Goal: Information Seeking & Learning: Learn about a topic

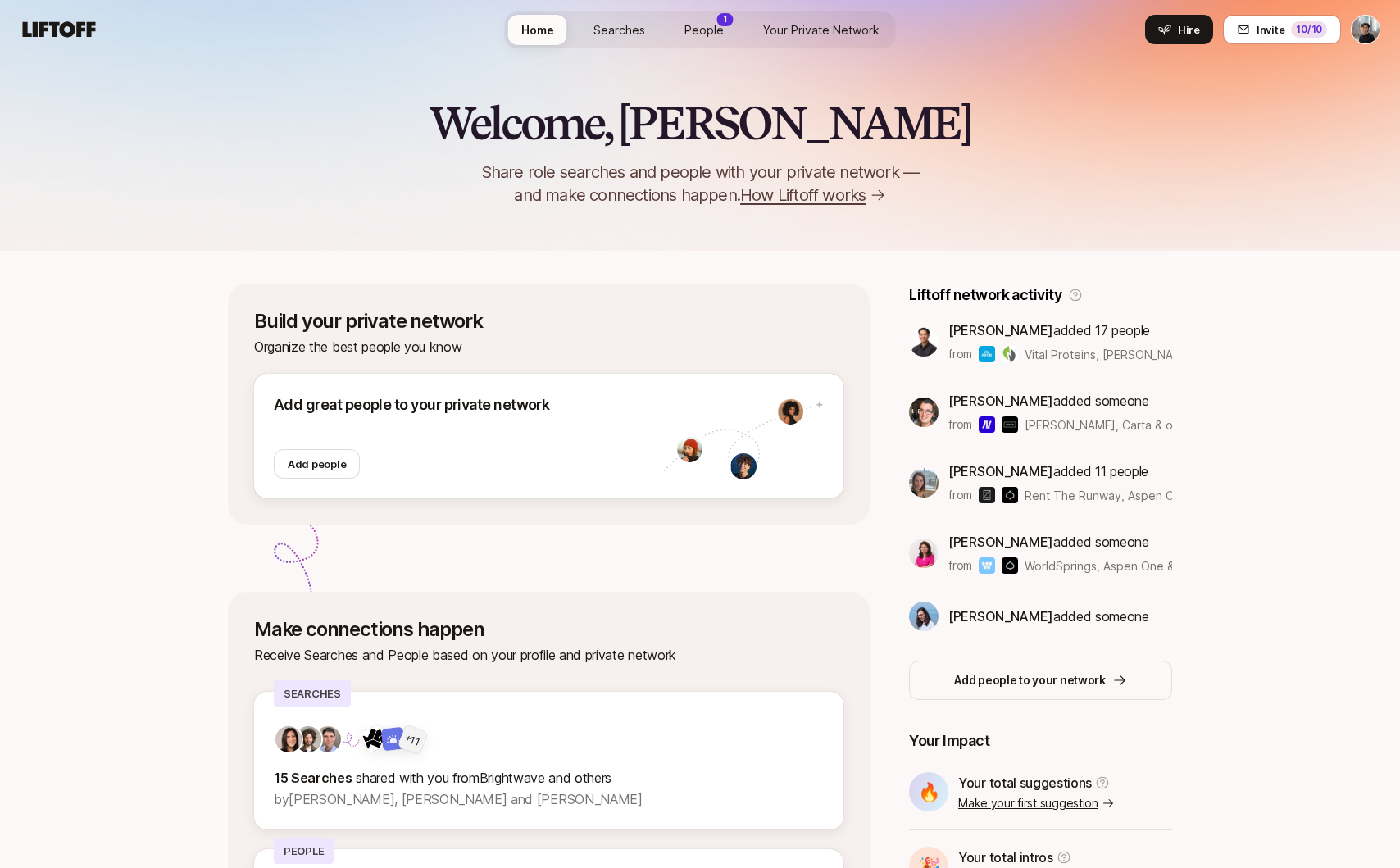
click at [717, 35] on span "People" at bounding box center [704, 29] width 40 height 17
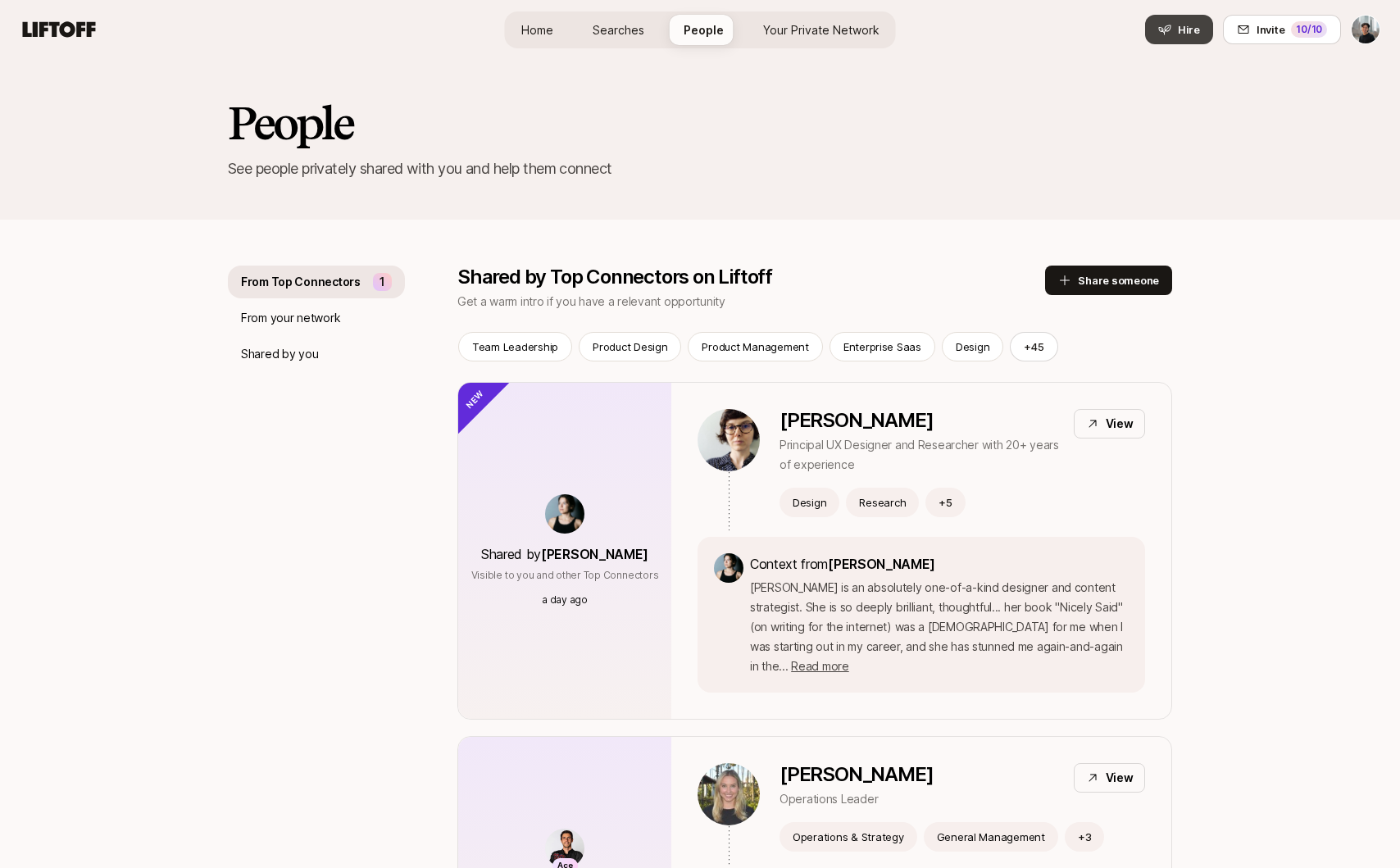
click at [1200, 27] on span "Hire" at bounding box center [1189, 29] width 22 height 17
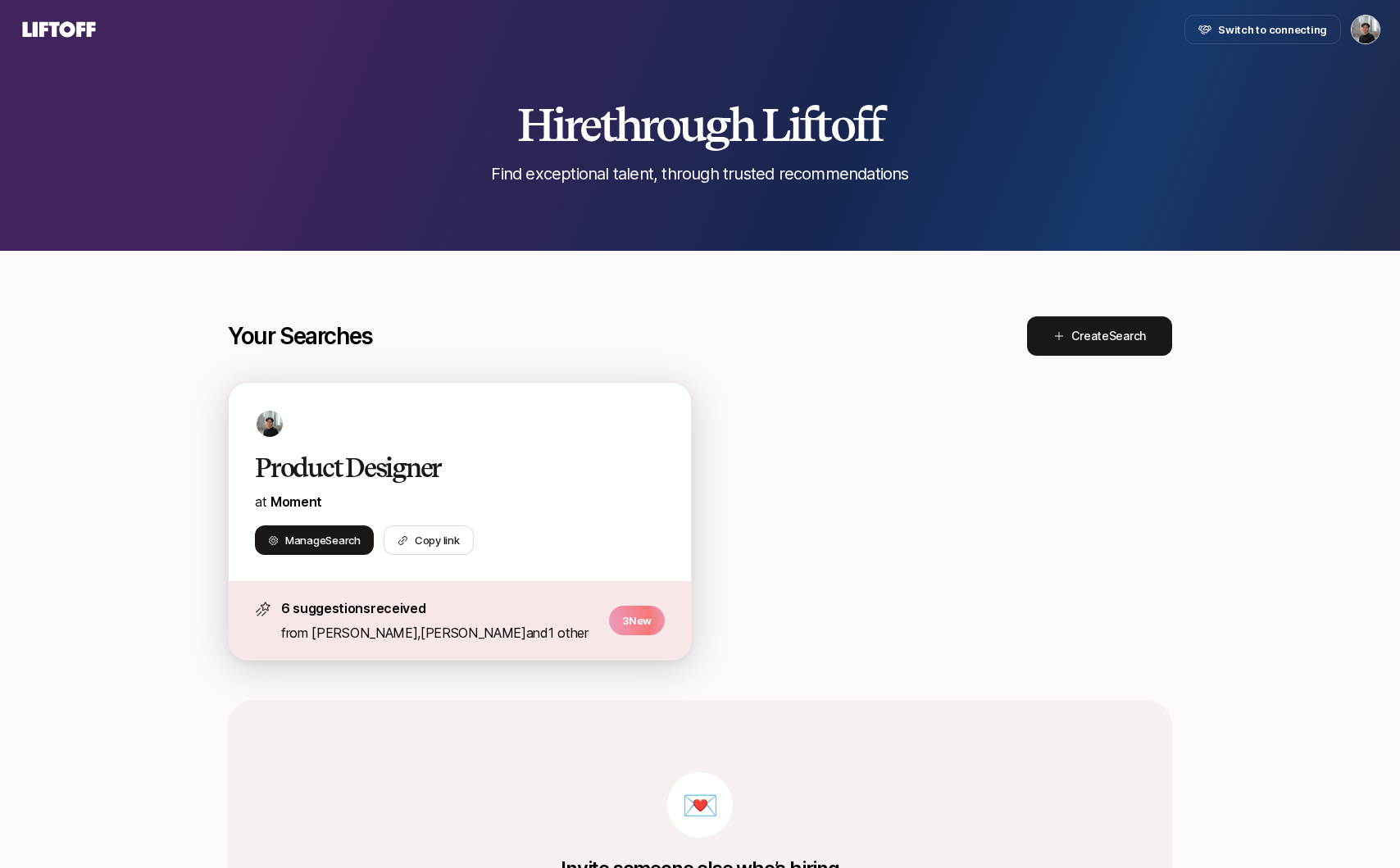
click at [500, 446] on div "Product Designer at Moment Manage Search Copy link" at bounding box center [459, 482] width 462 height 199
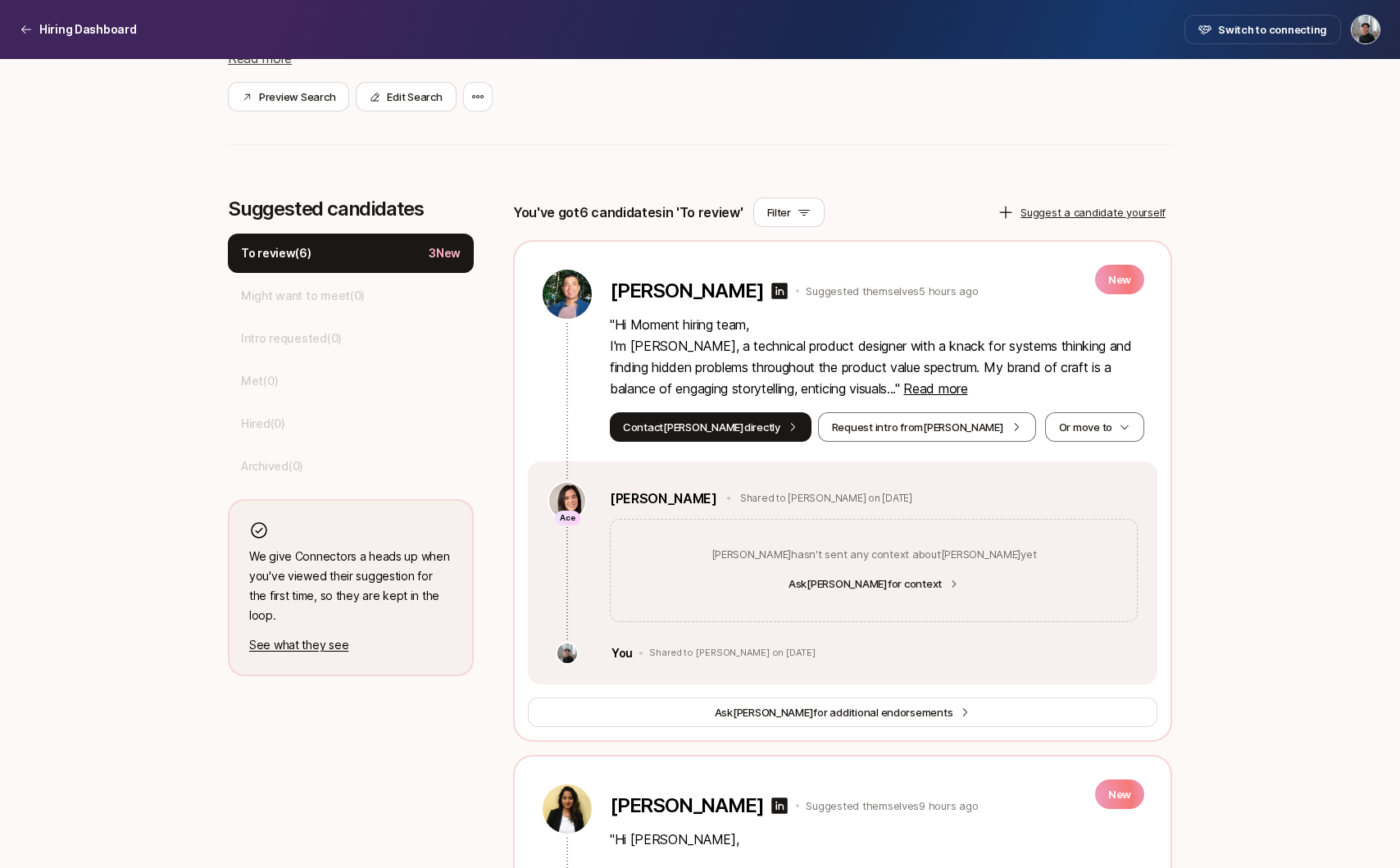
scroll to position [322, 0]
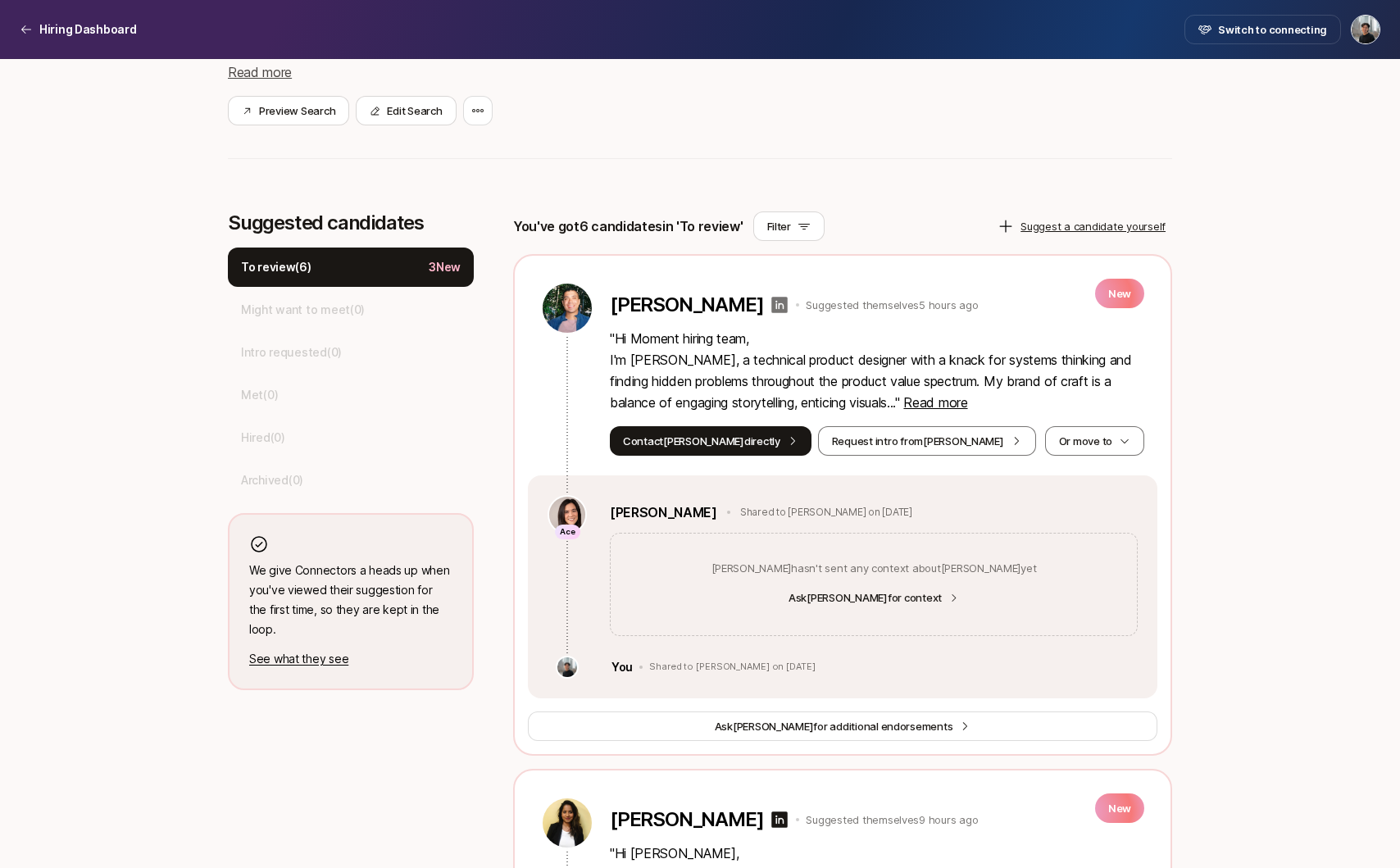
click at [772, 305] on icon at bounding box center [781, 305] width 17 height 17
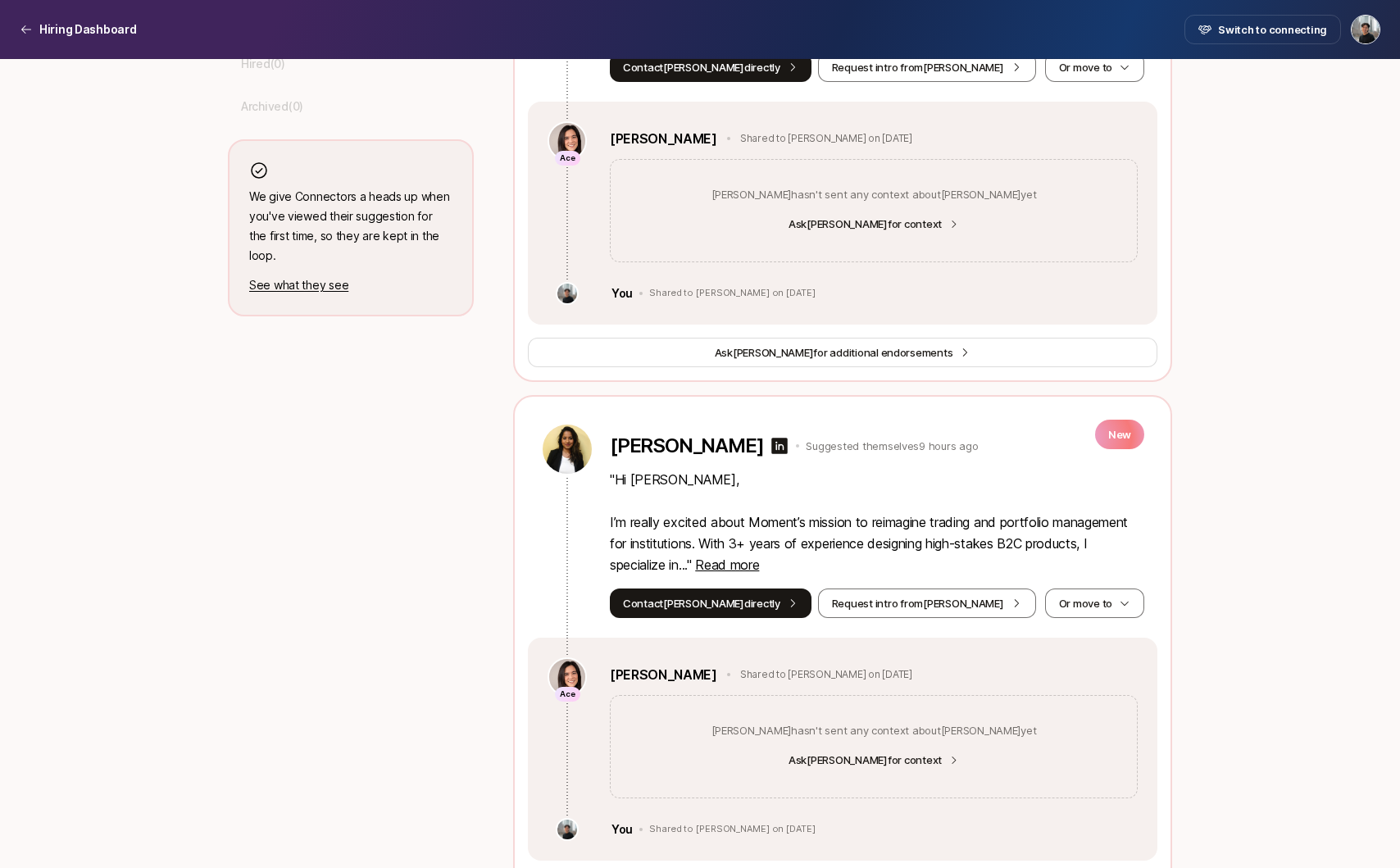
scroll to position [774, 0]
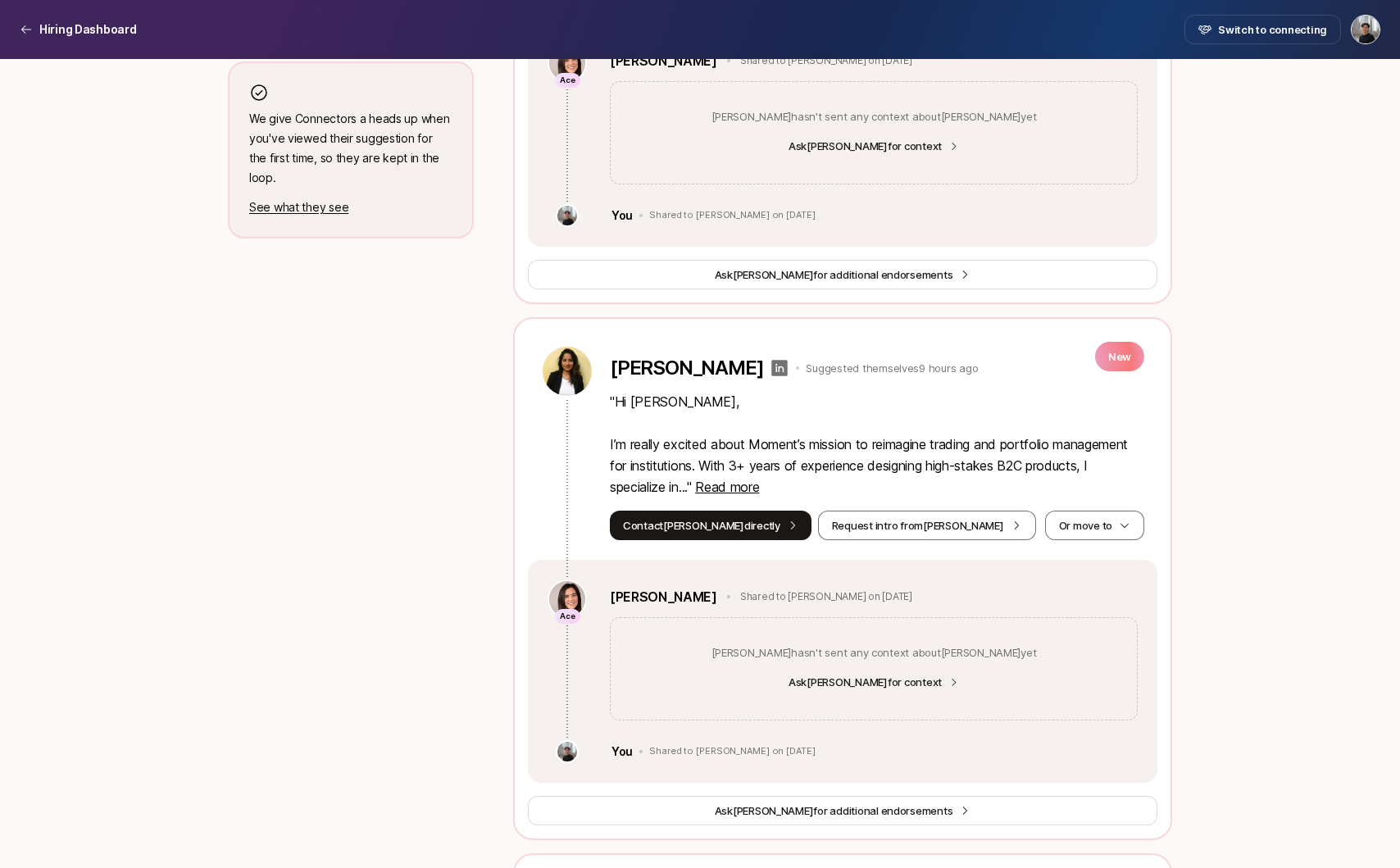
click at [781, 366] on icon at bounding box center [781, 368] width 17 height 17
click at [759, 492] on span "Read more" at bounding box center [726, 487] width 64 height 17
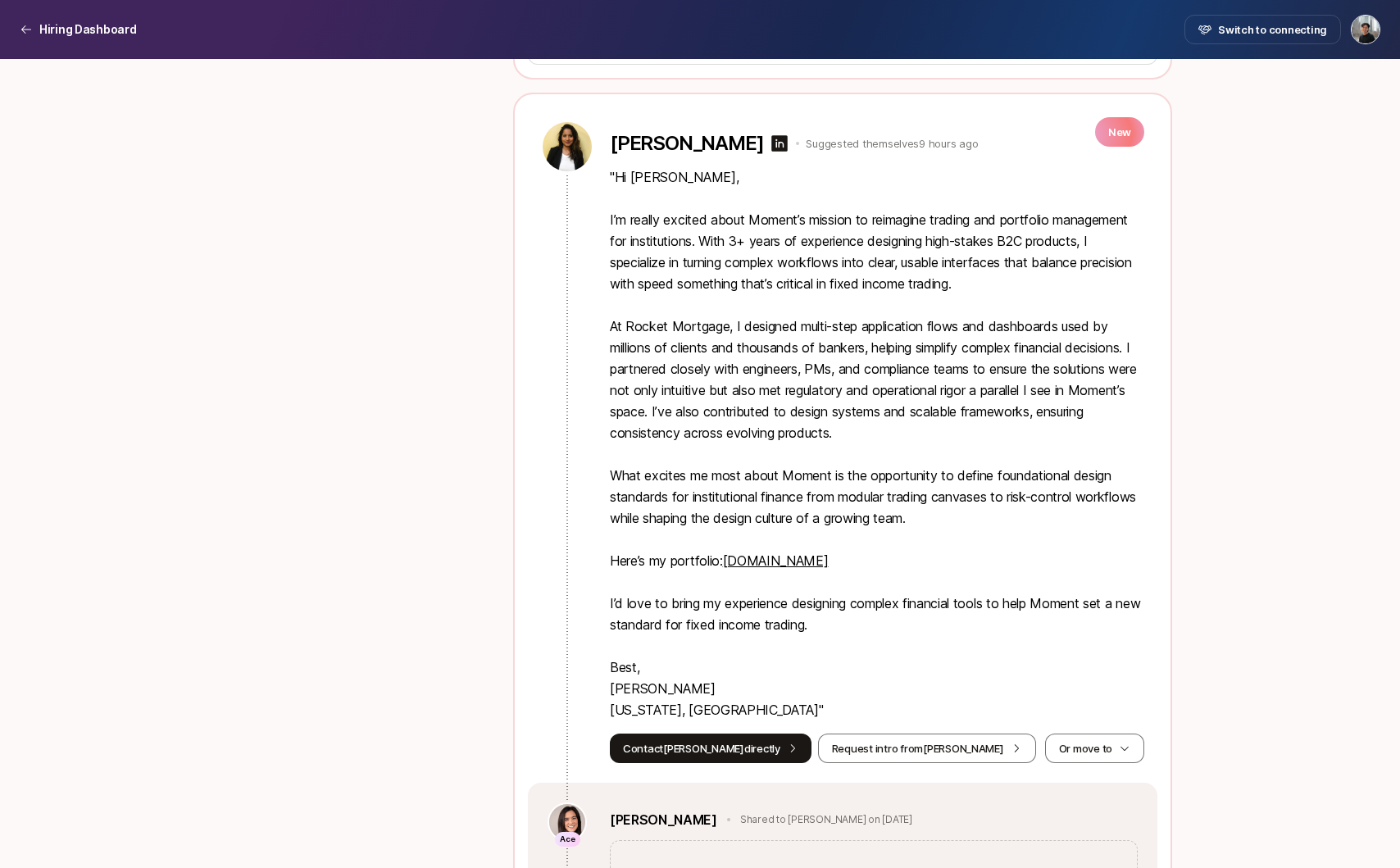
scroll to position [1081, 0]
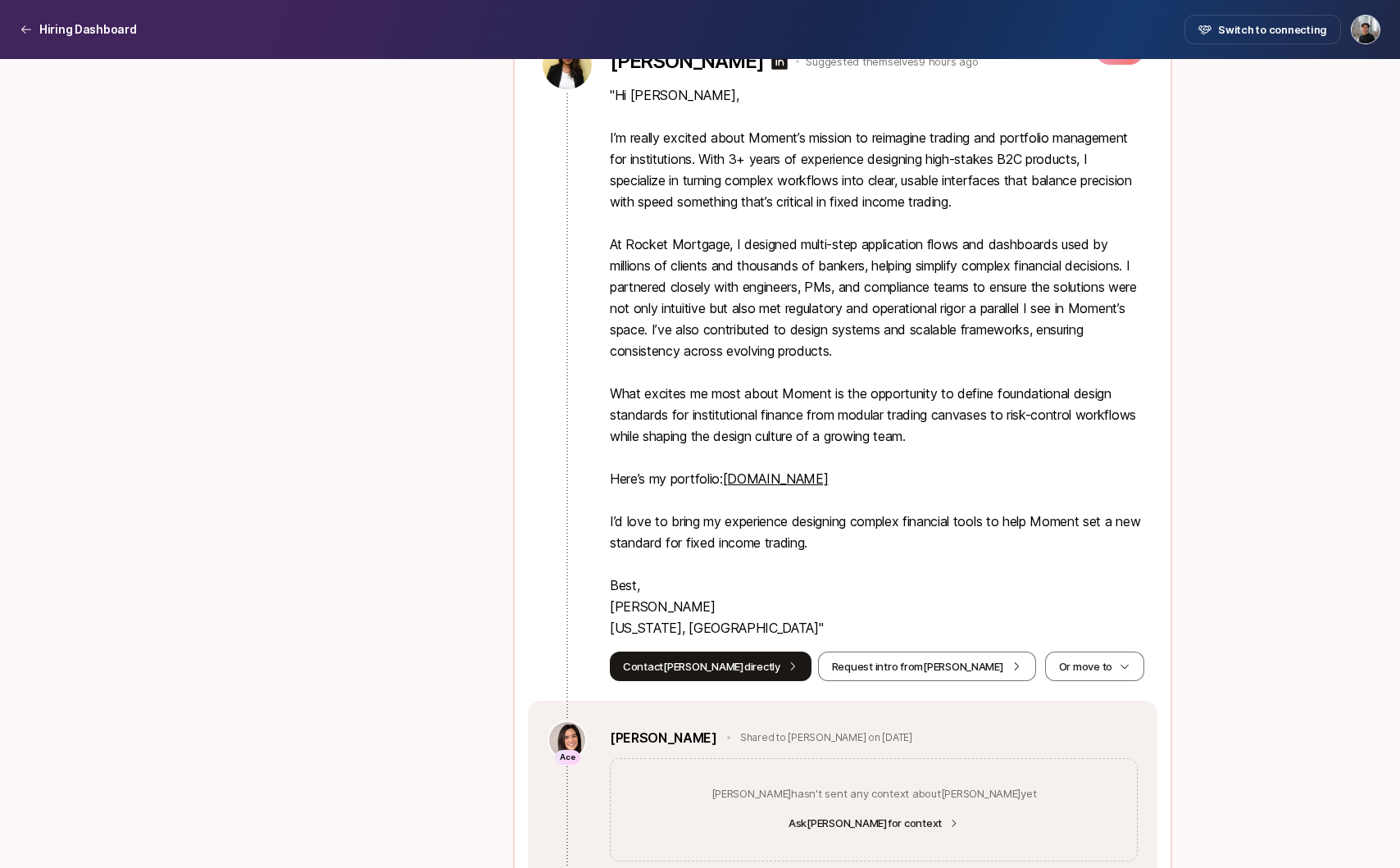
click at [780, 480] on link "[DOMAIN_NAME]" at bounding box center [776, 479] width 106 height 17
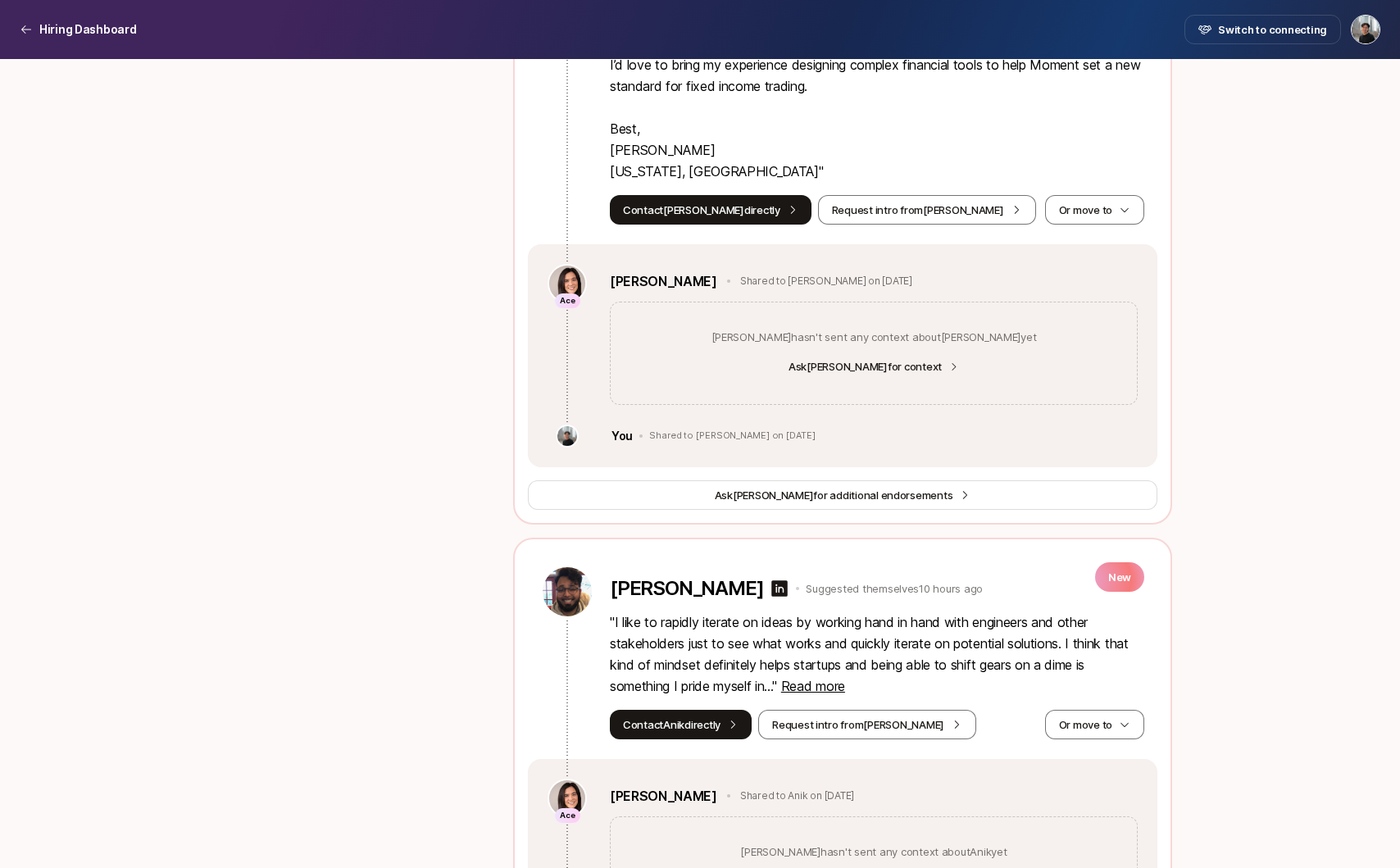
scroll to position [1871, 0]
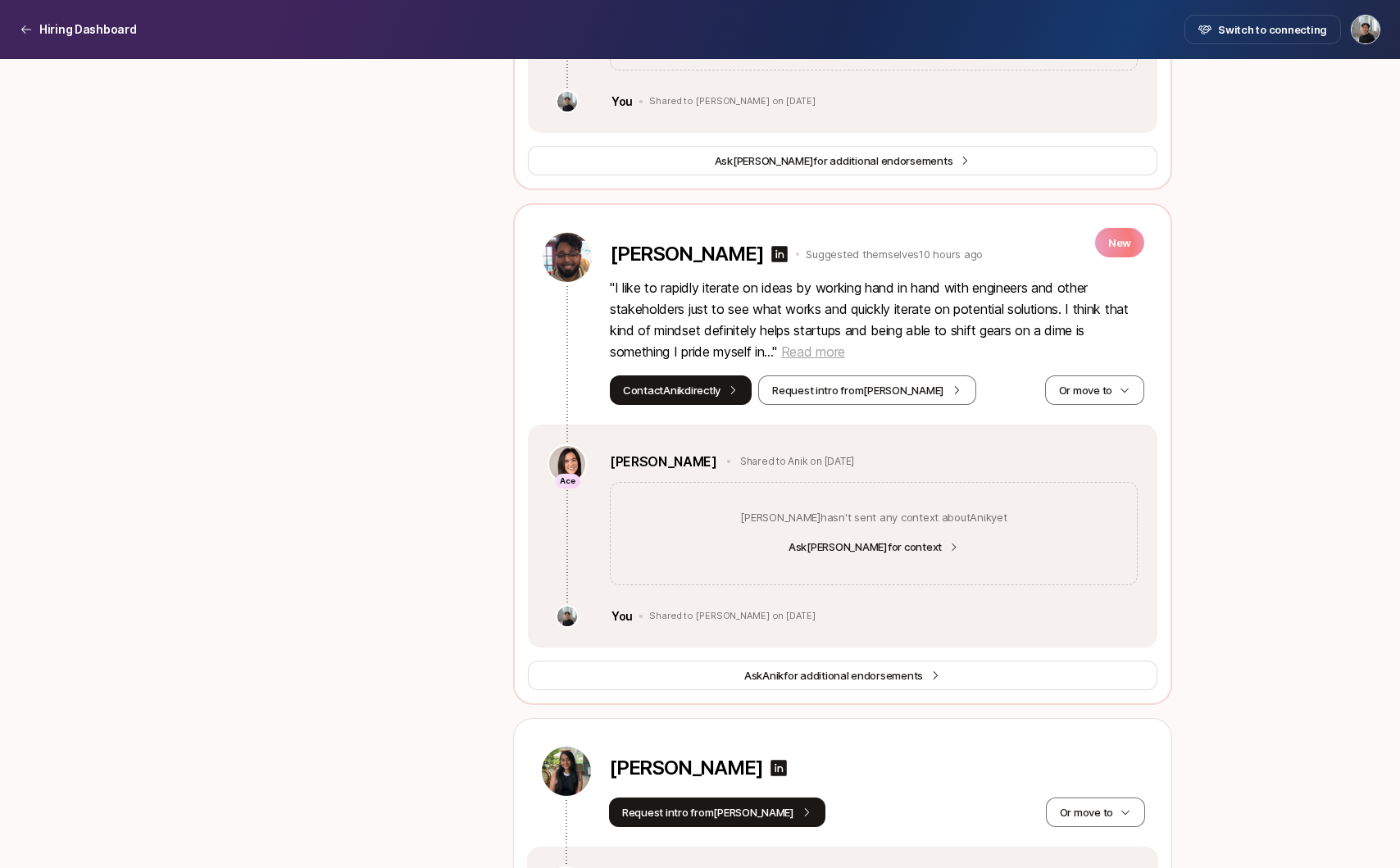
click at [817, 350] on span "Read more" at bounding box center [813, 352] width 64 height 17
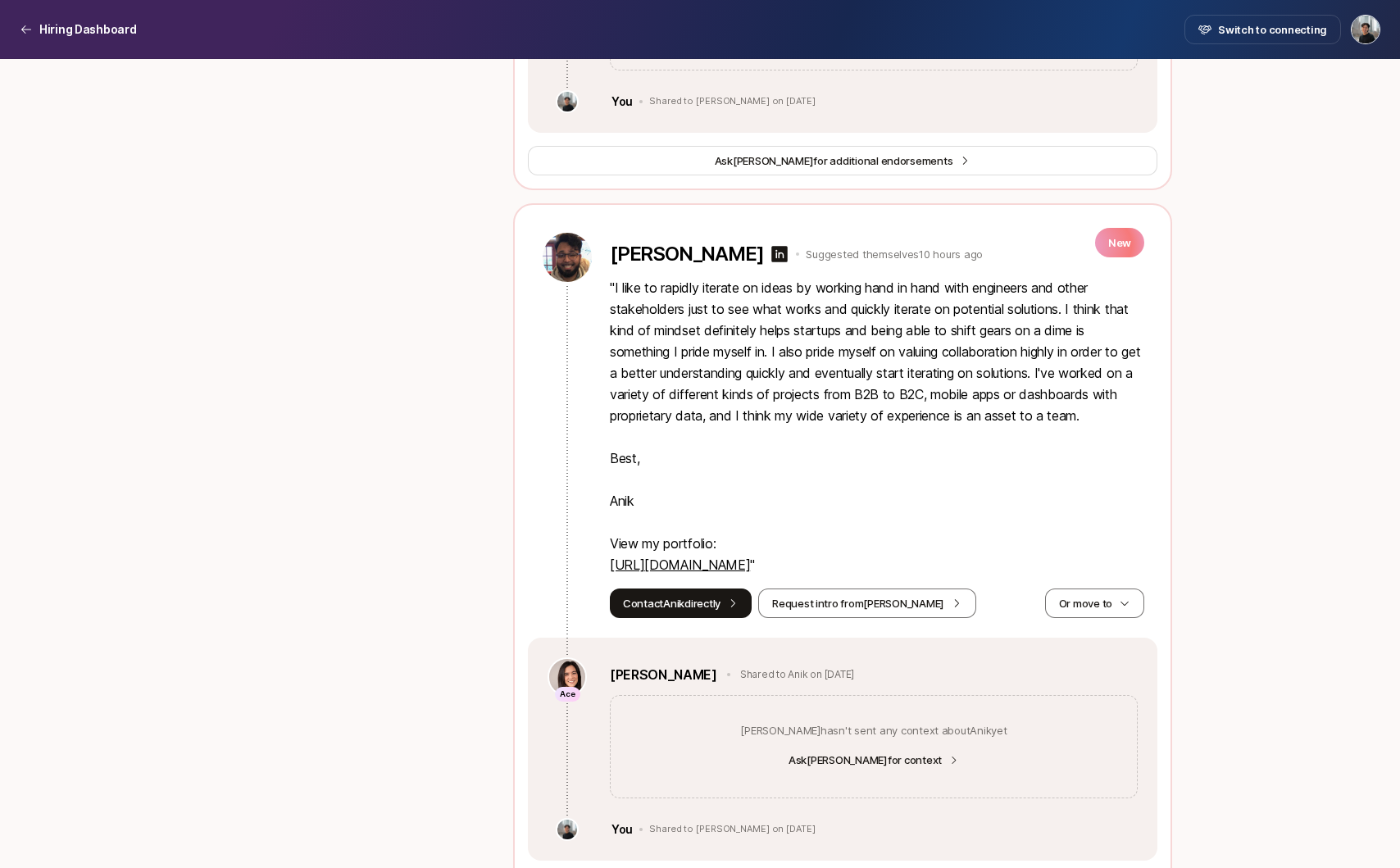
click at [735, 562] on link "[URL][DOMAIN_NAME]" at bounding box center [680, 565] width 140 height 17
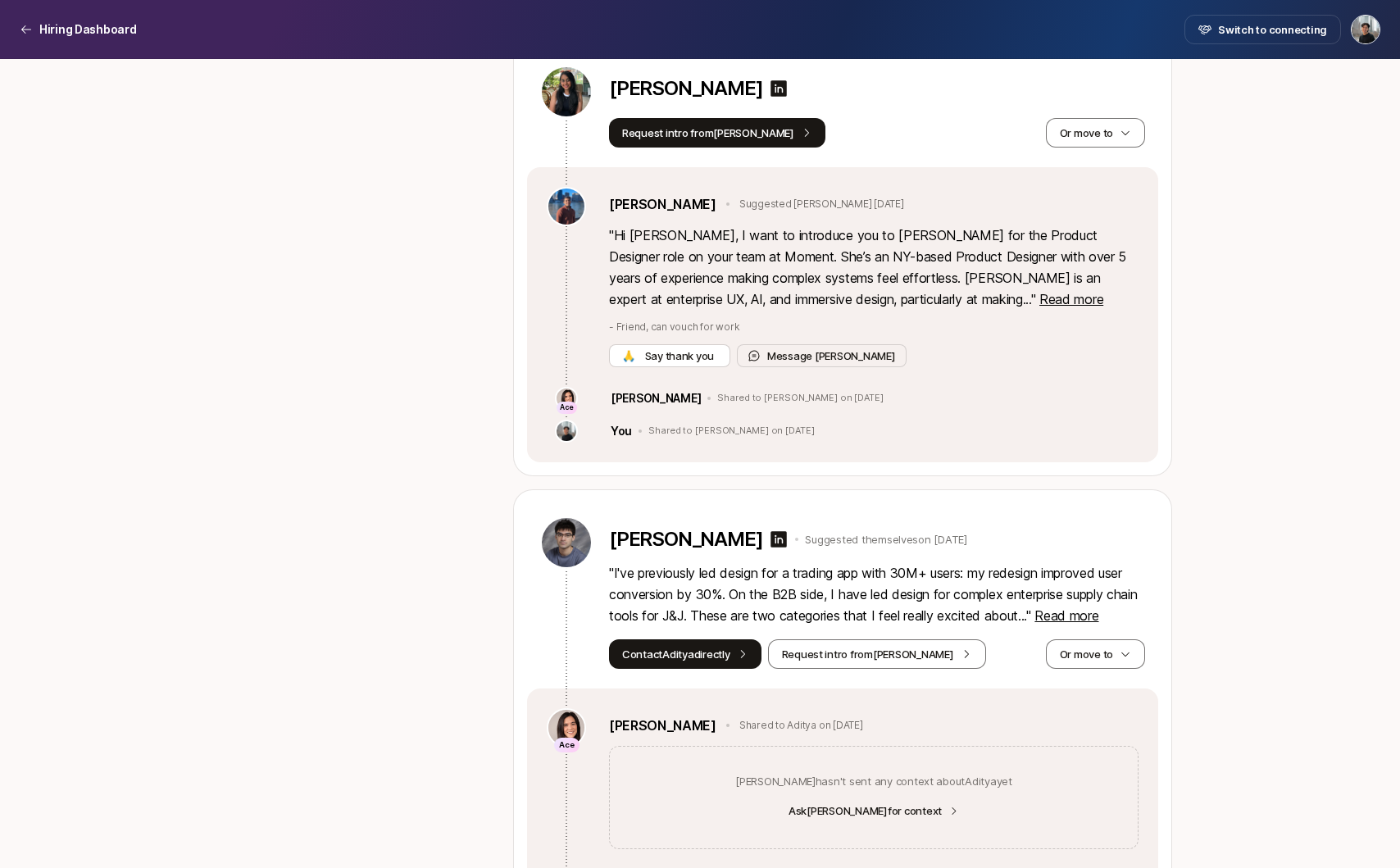
scroll to position [2945, 0]
